Goal: Participate in discussion

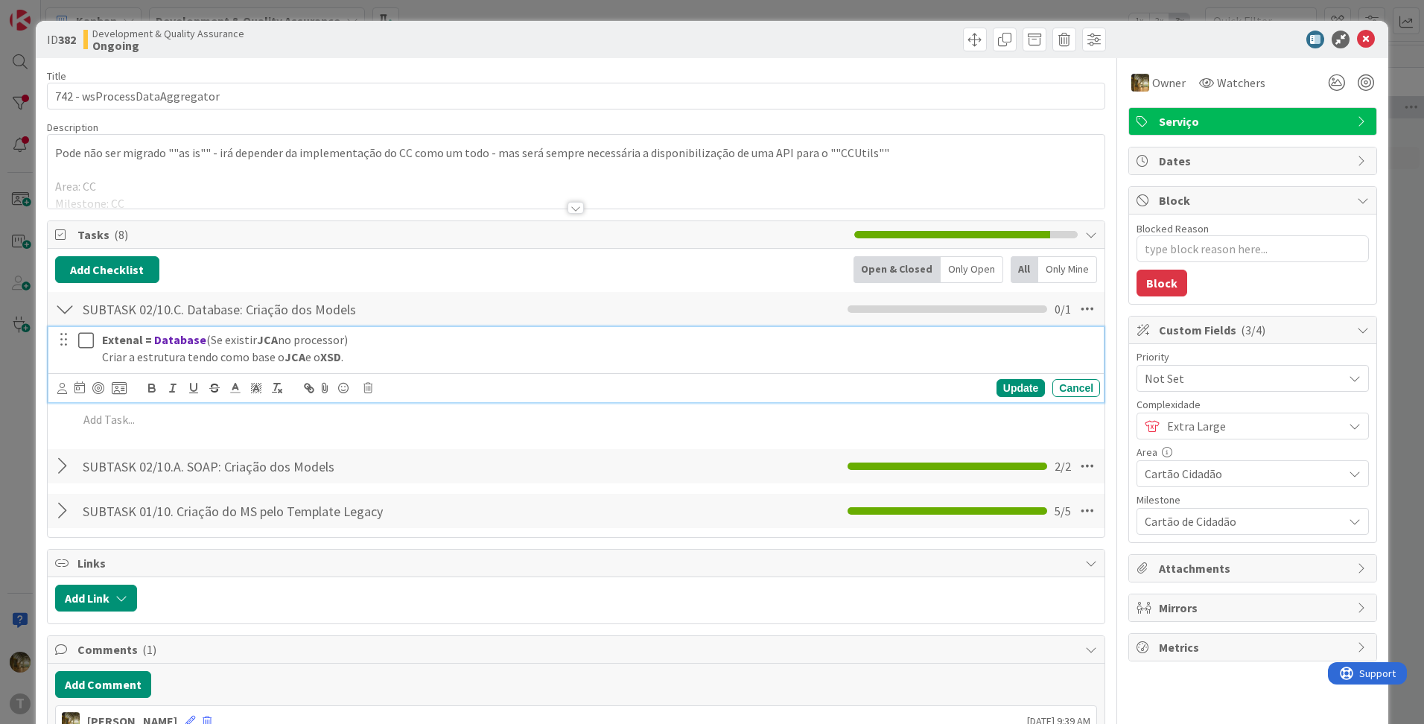
type textarea "x"
click at [121, 340] on strong "Extenal =" at bounding box center [127, 339] width 50 height 15
click at [121, 342] on strong "Extenal =" at bounding box center [127, 339] width 50 height 15
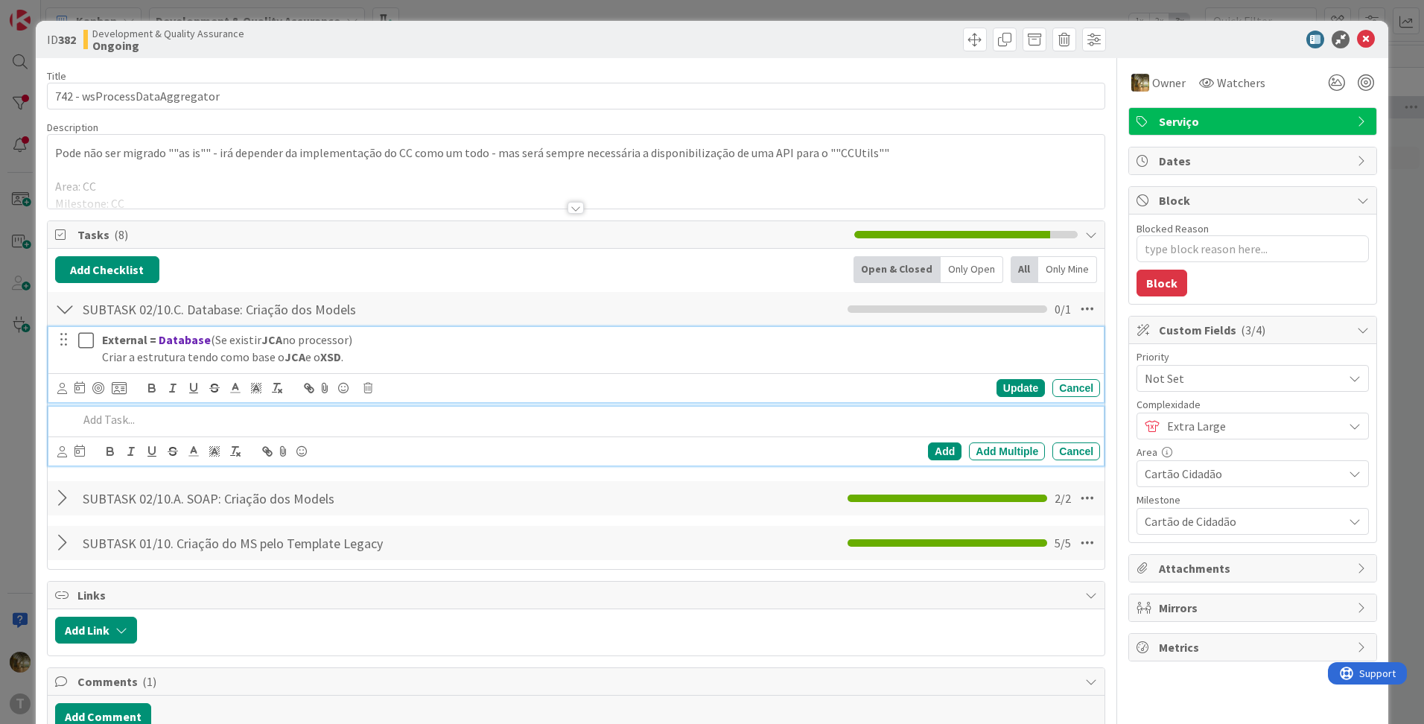
click at [111, 414] on p at bounding box center [586, 419] width 1016 height 17
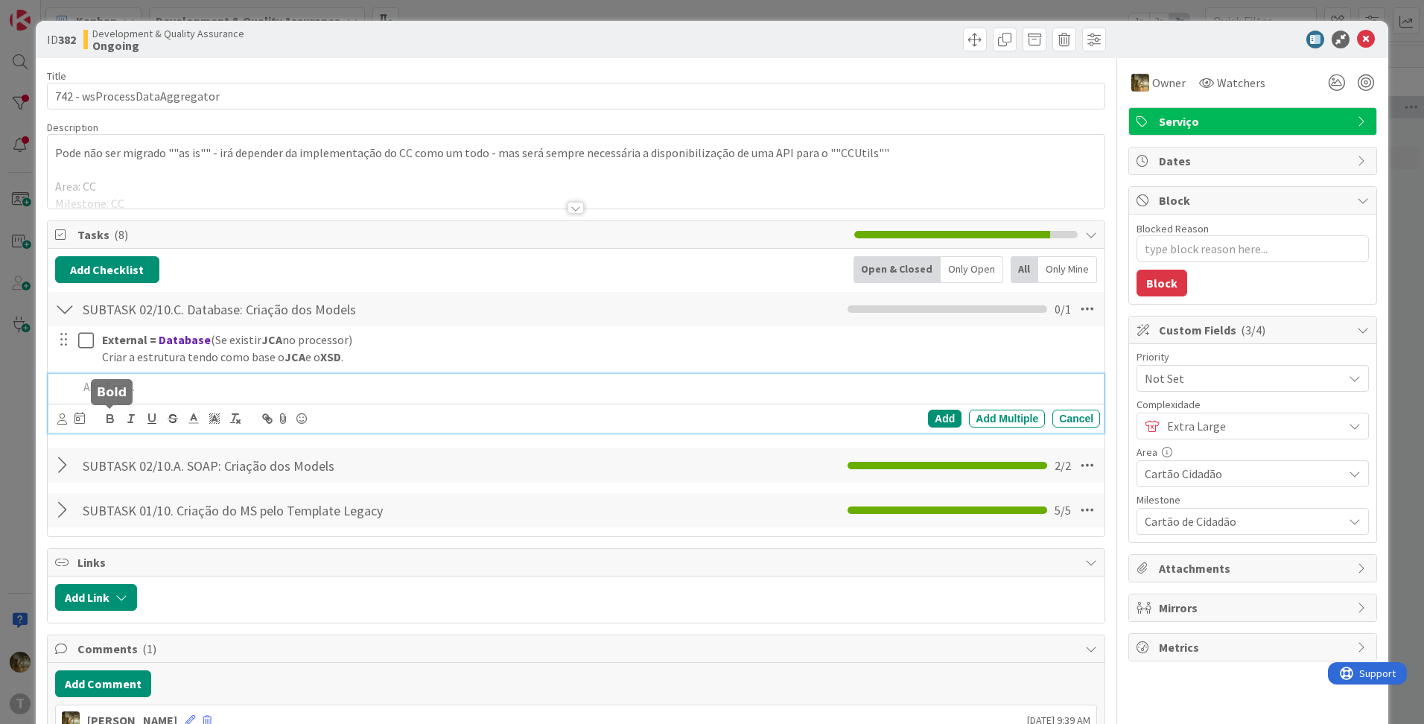
type textarea "x"
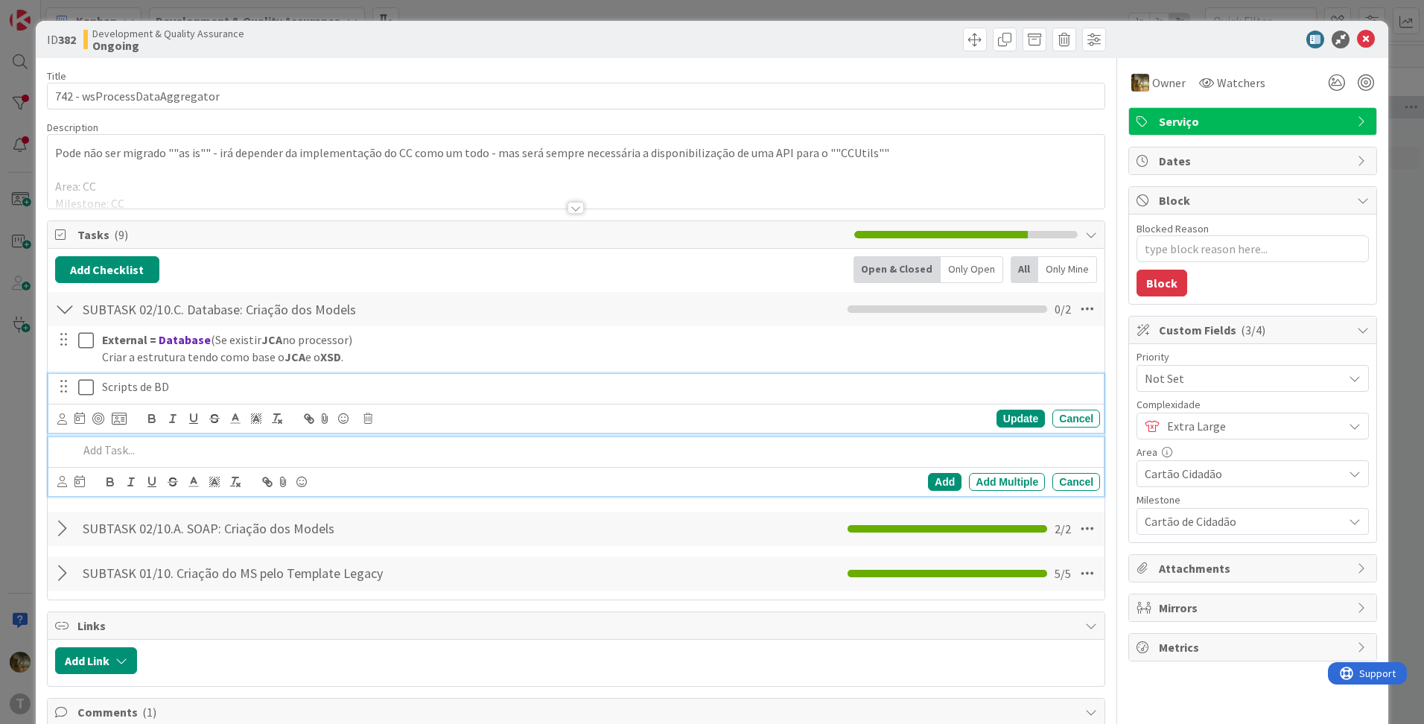
click at [88, 390] on icon at bounding box center [86, 387] width 16 height 18
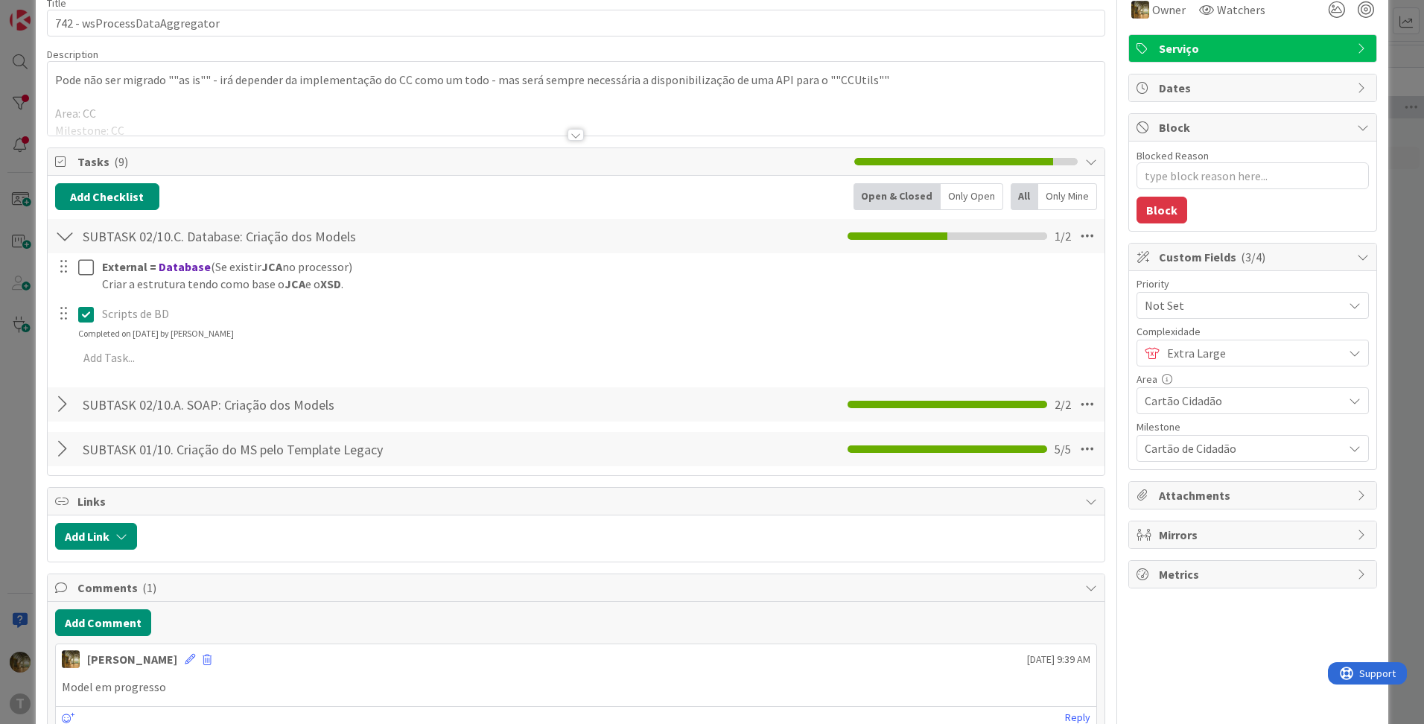
scroll to position [158, 0]
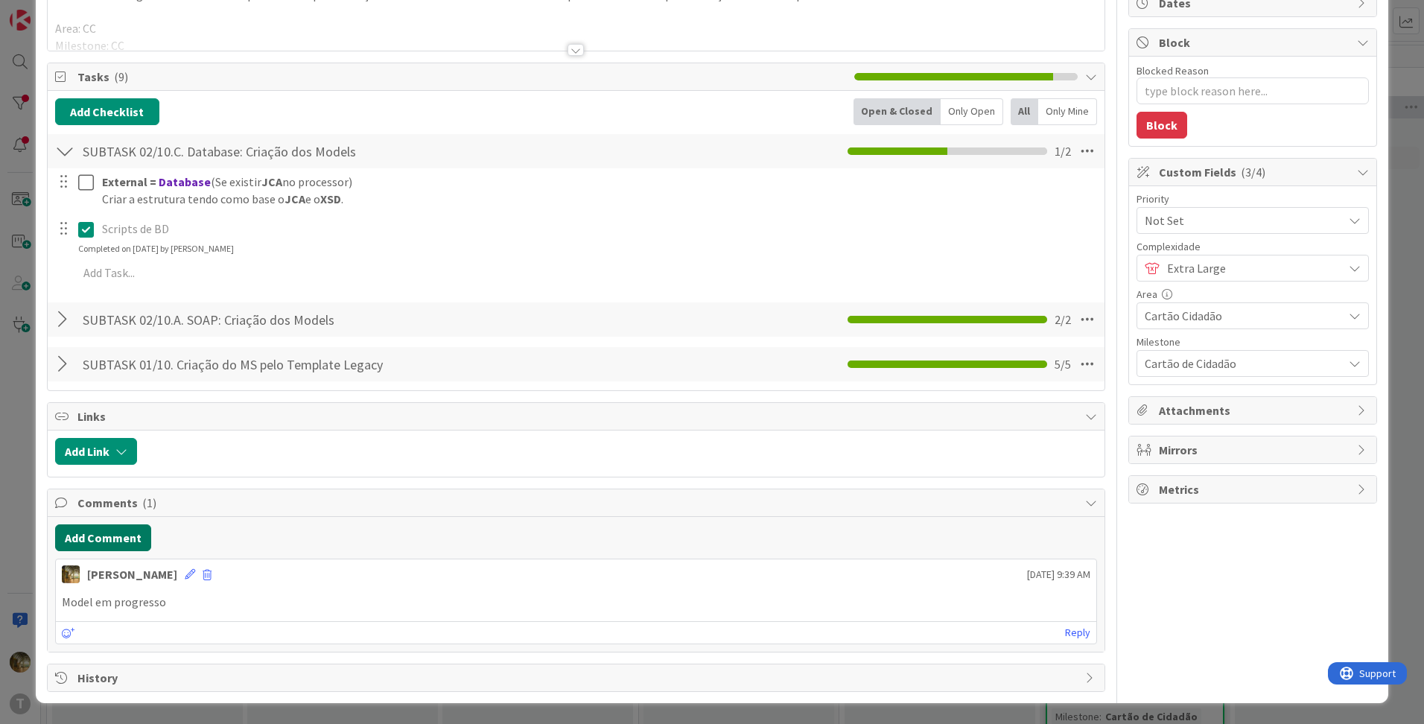
click at [120, 537] on button "Add Comment" at bounding box center [103, 537] width 96 height 27
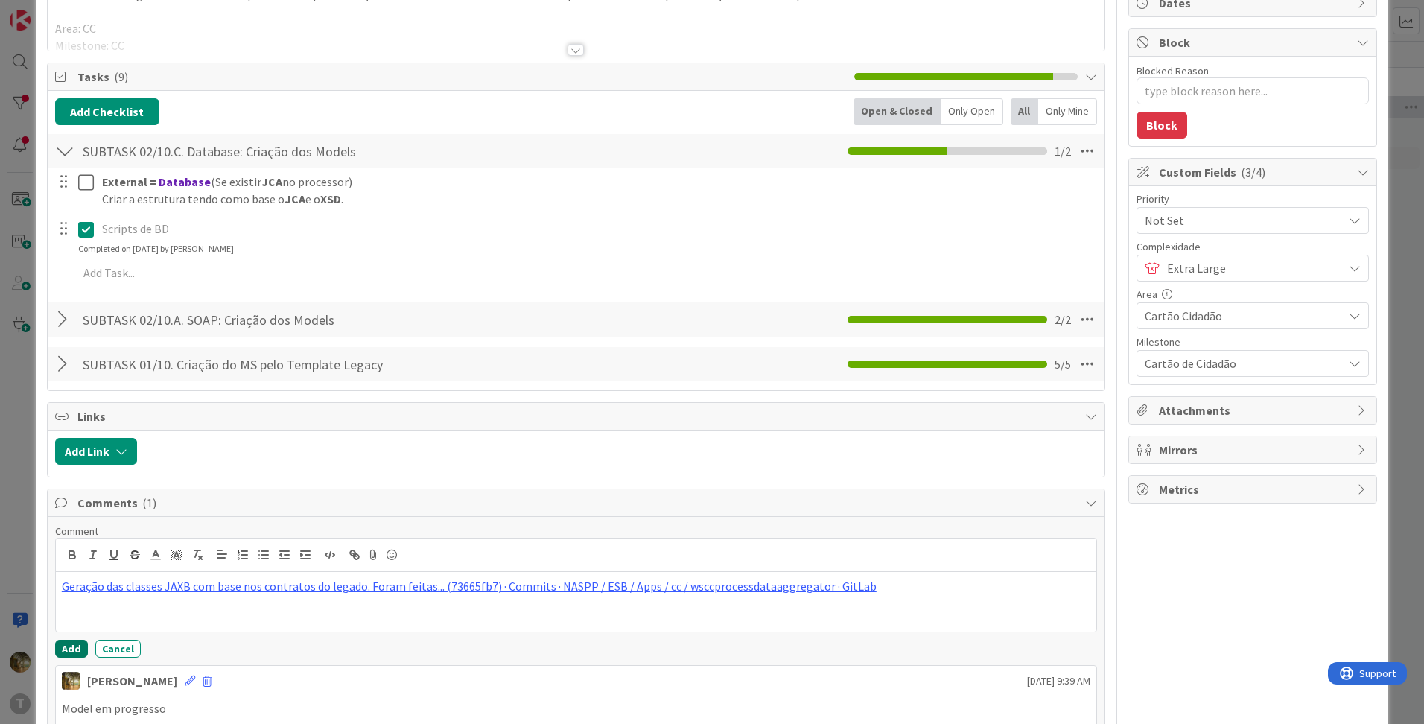
click at [76, 645] on button "Add" at bounding box center [71, 649] width 33 height 18
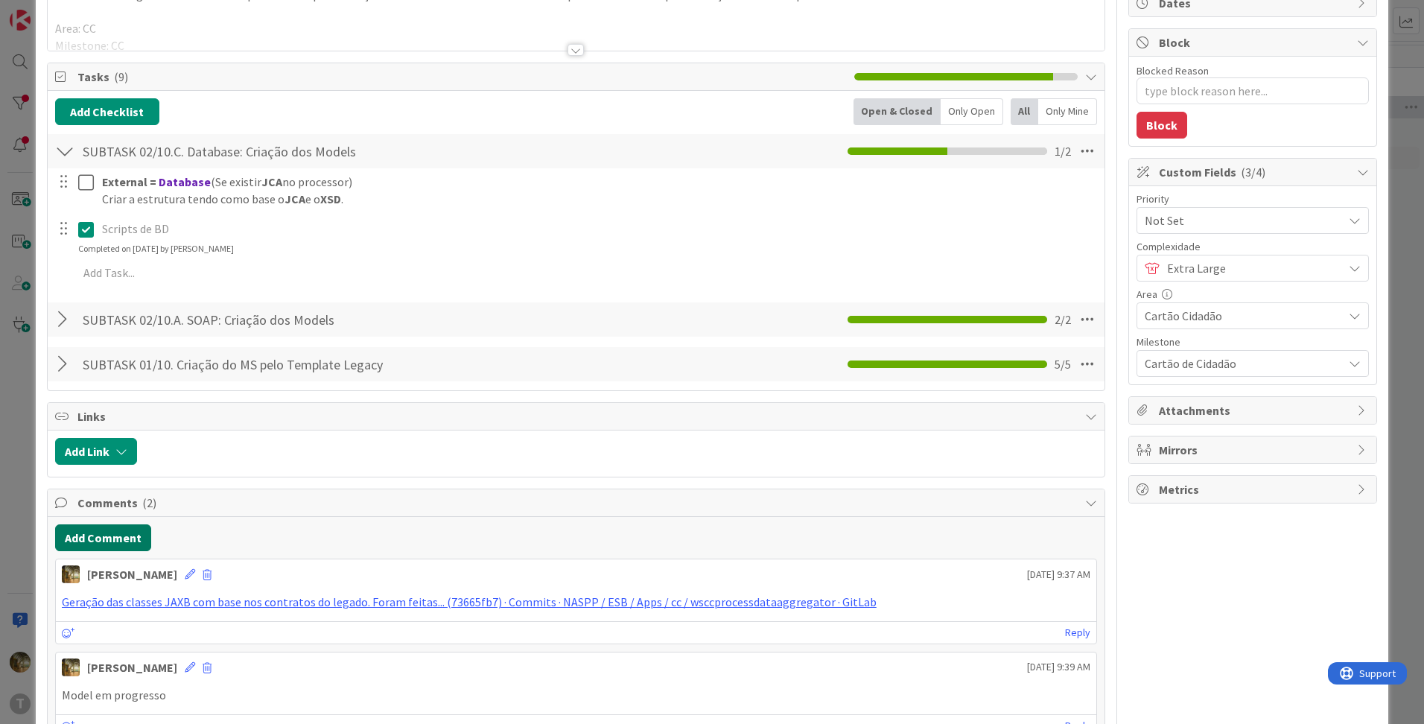
click at [98, 545] on button "Add Comment" at bounding box center [103, 537] width 96 height 27
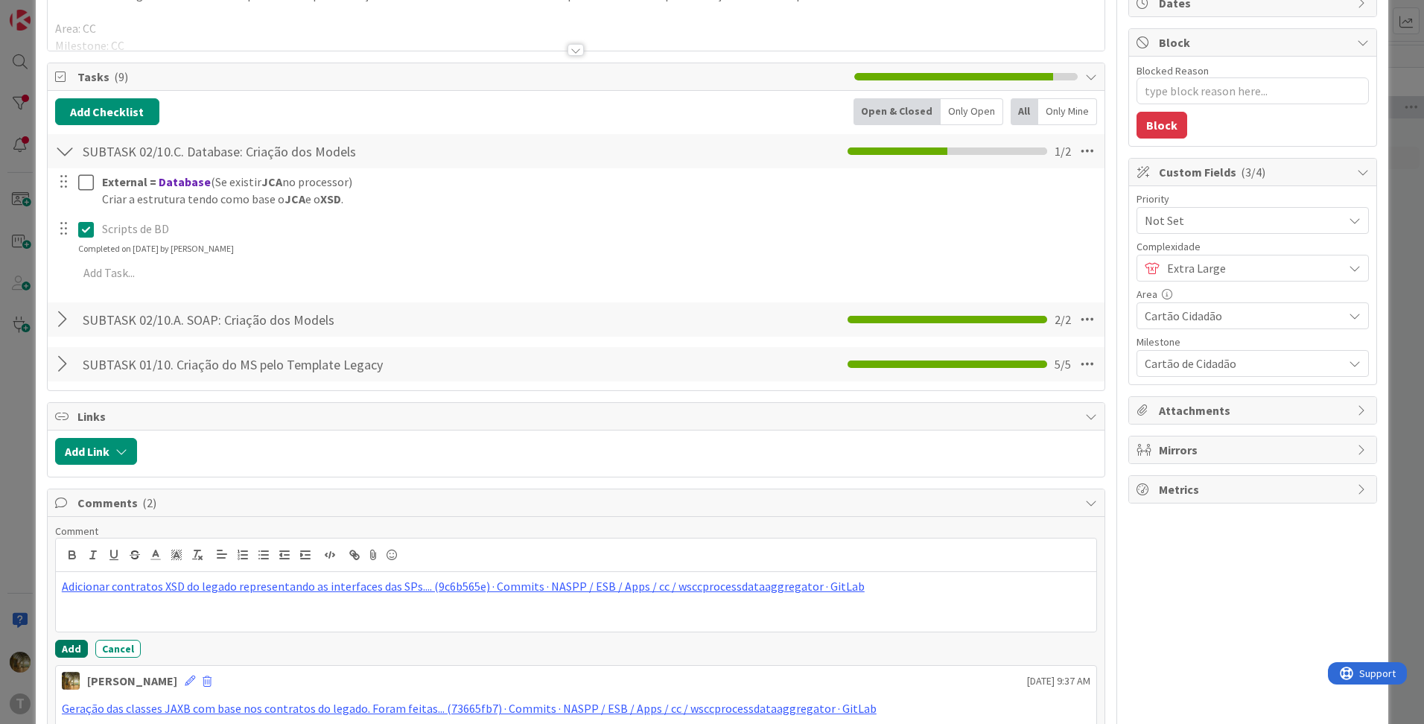
click at [66, 652] on button "Add" at bounding box center [71, 649] width 33 height 18
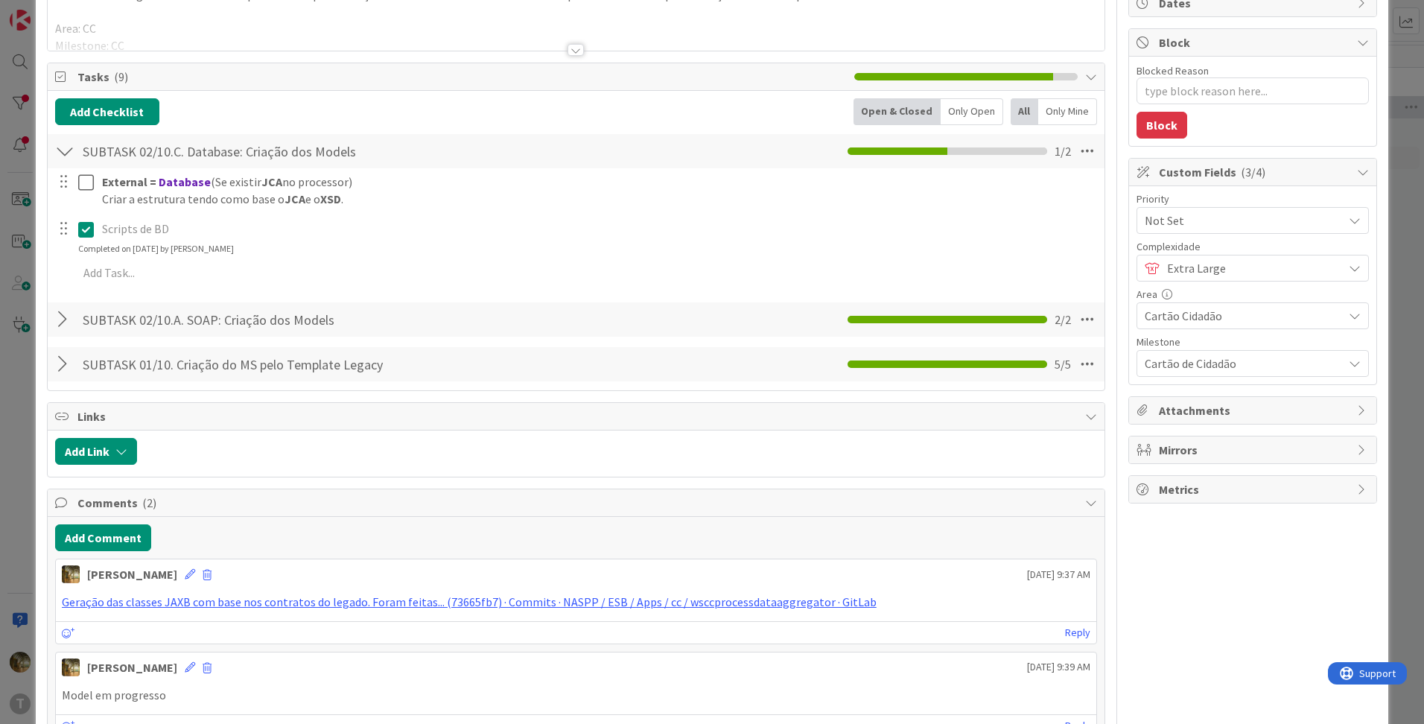
type textarea "x"
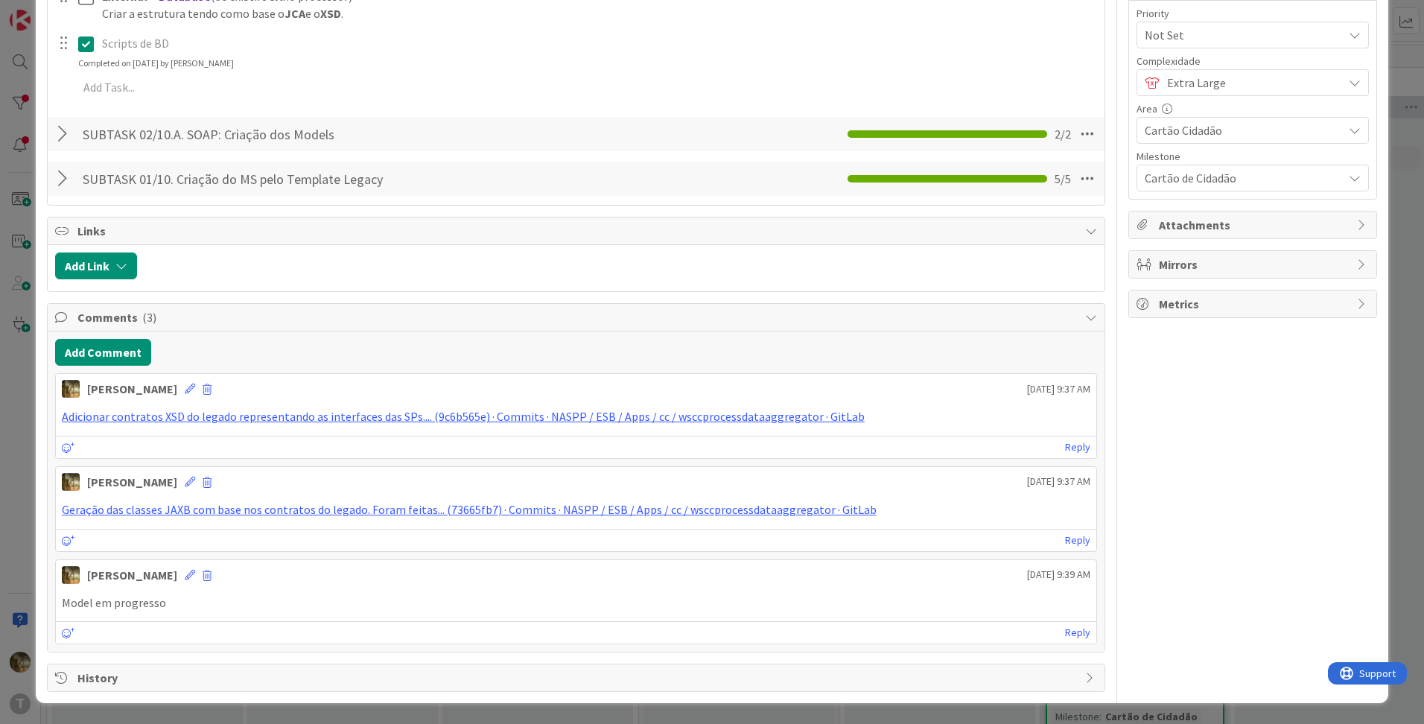
scroll to position [95, 0]
